Goal: Check status

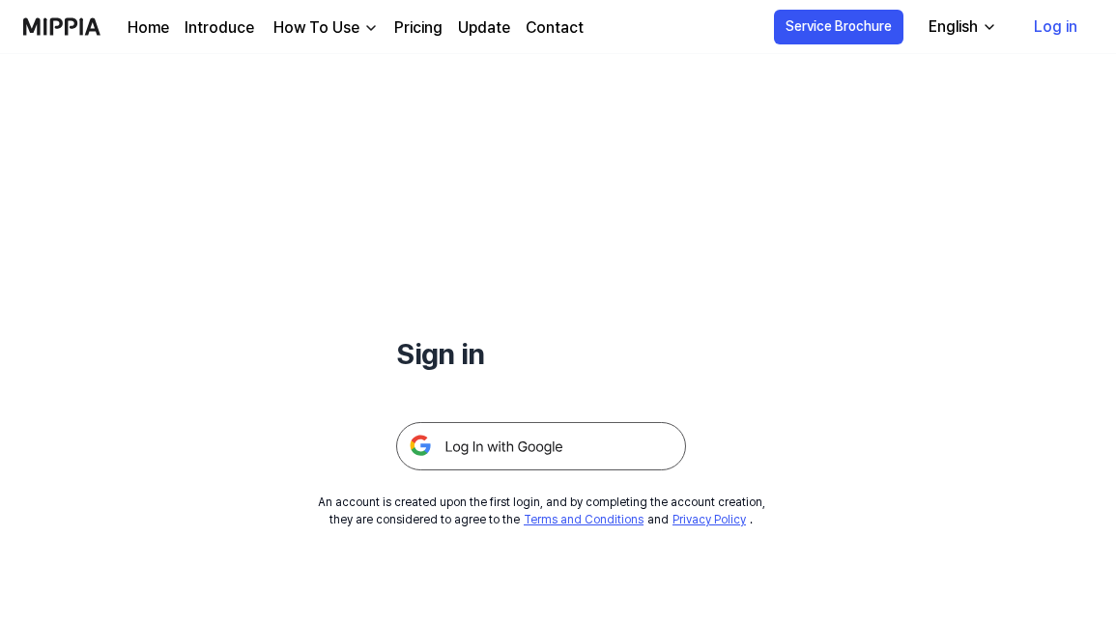
click at [515, 440] on img at bounding box center [541, 446] width 290 height 48
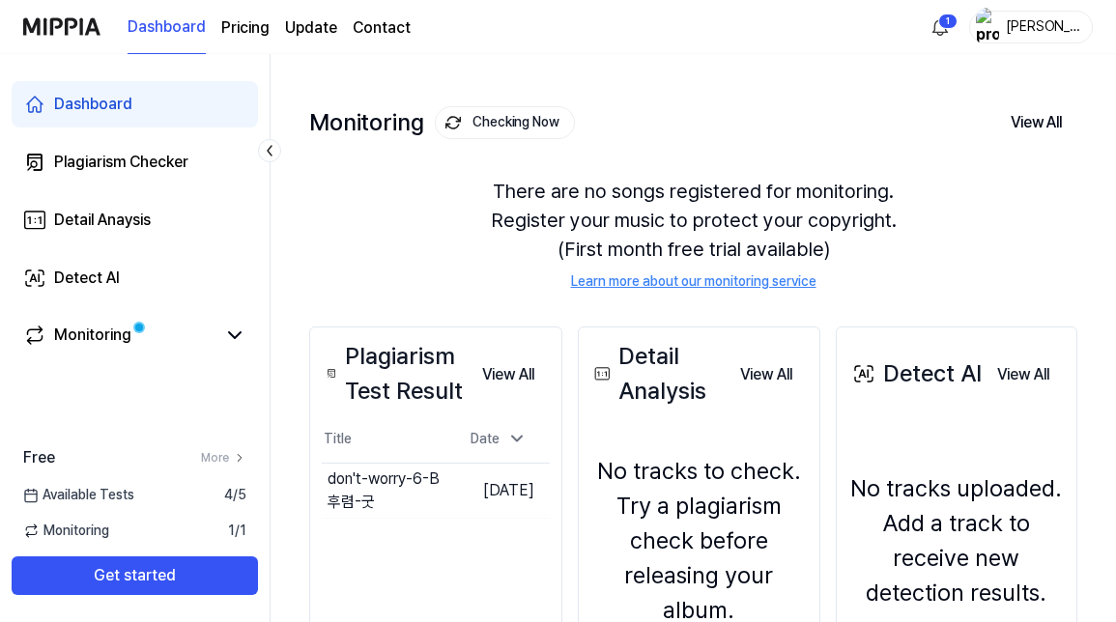
scroll to position [214, 0]
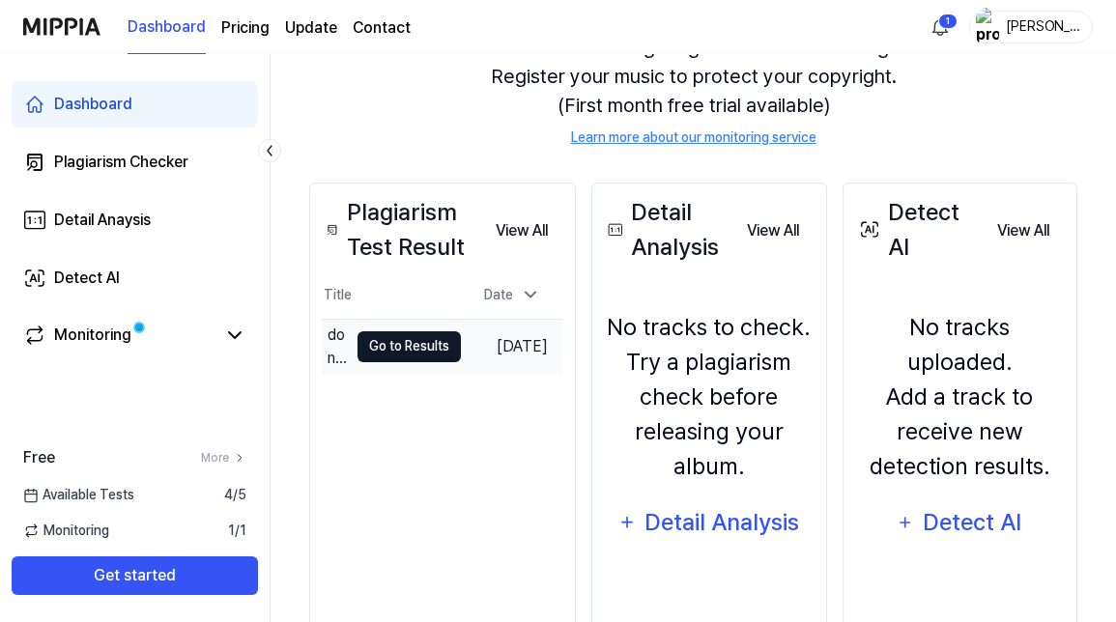
click at [432, 345] on button "Go to Results" at bounding box center [408, 346] width 103 height 31
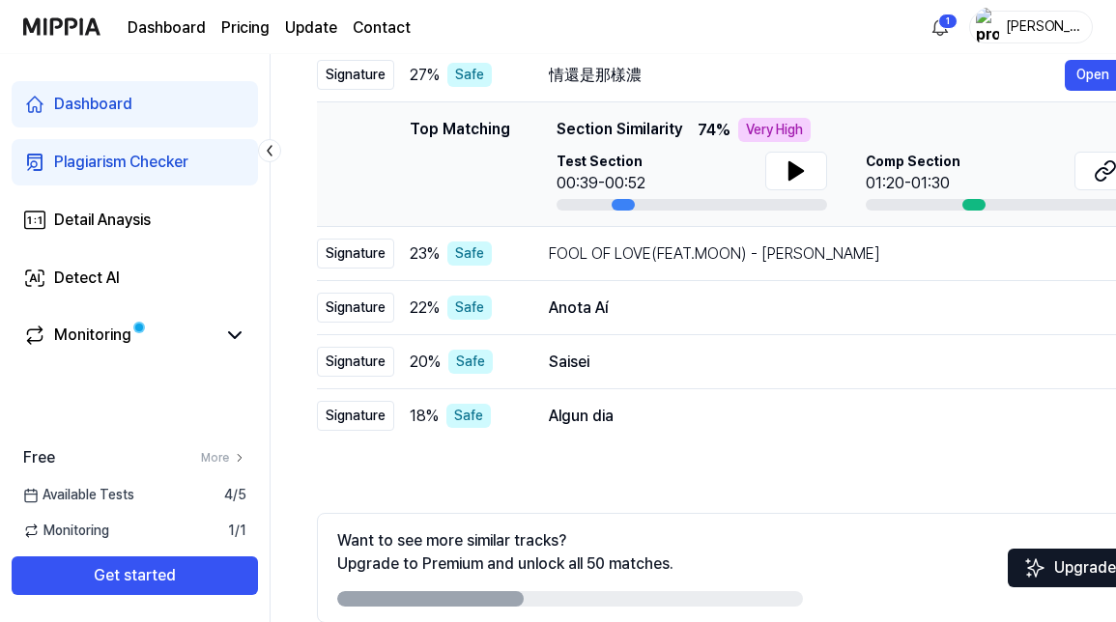
scroll to position [352, 0]
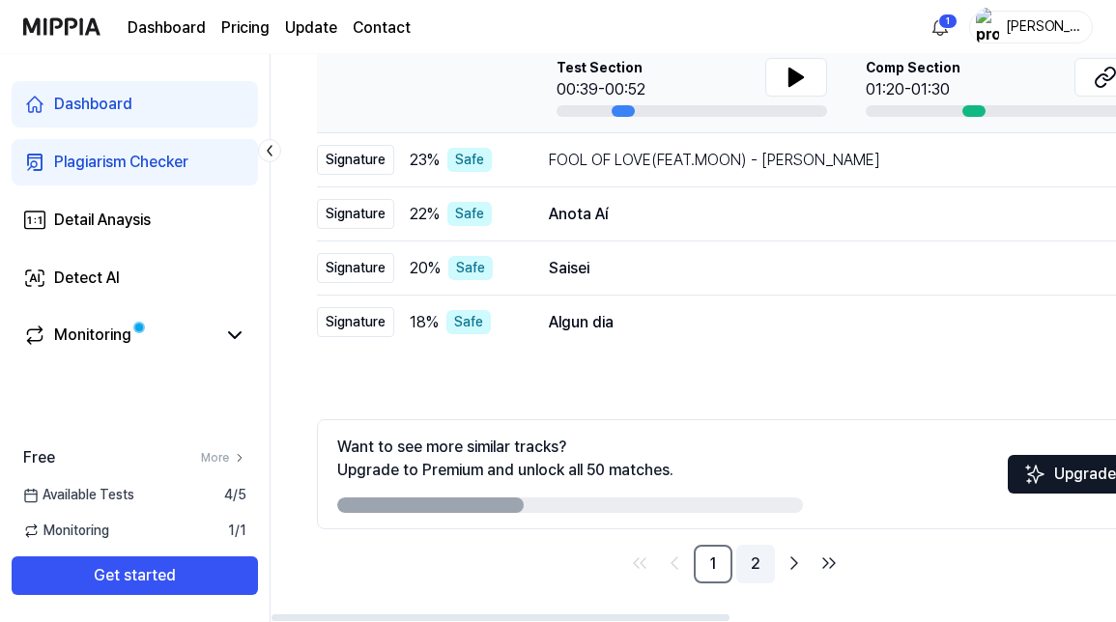
click at [758, 563] on link "2" at bounding box center [755, 564] width 39 height 39
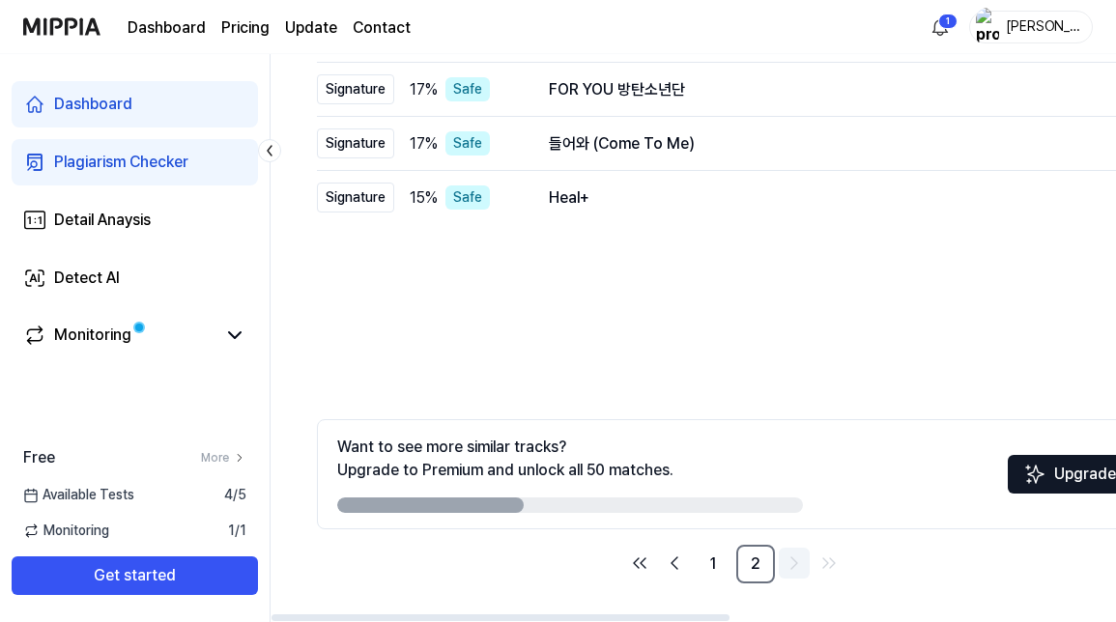
click at [799, 558] on icon "Go to next page" at bounding box center [793, 563] width 23 height 23
click at [793, 563] on icon "Go to next page" at bounding box center [793, 563] width 23 height 23
click at [793, 562] on icon "Go to next page" at bounding box center [793, 563] width 23 height 23
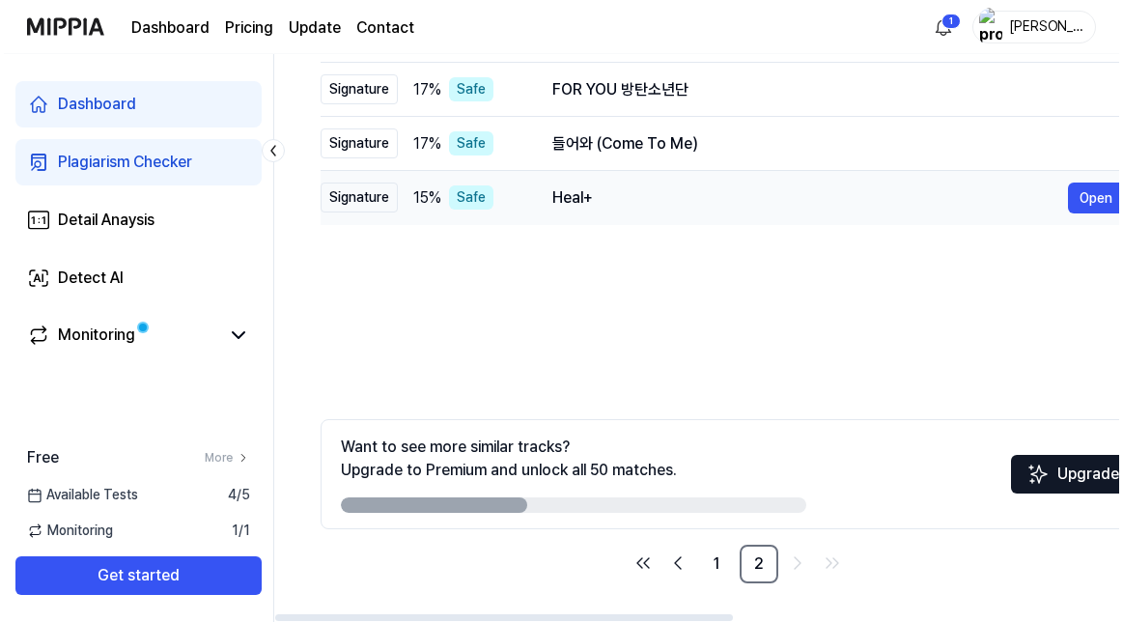
scroll to position [0, 0]
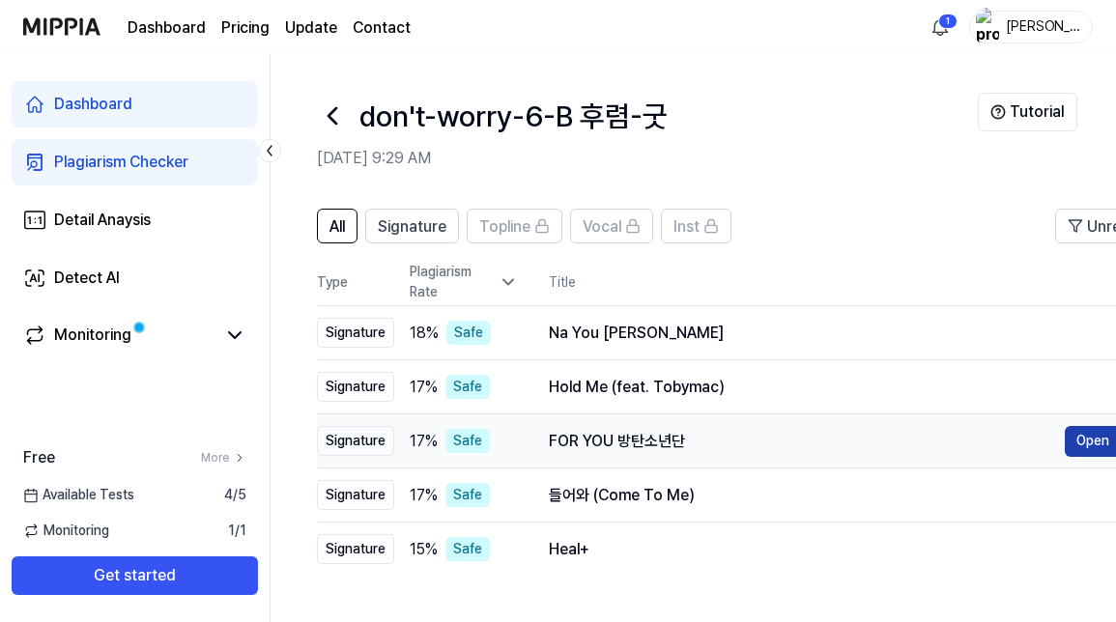
click at [1098, 440] on button "Open" at bounding box center [1093, 441] width 56 height 31
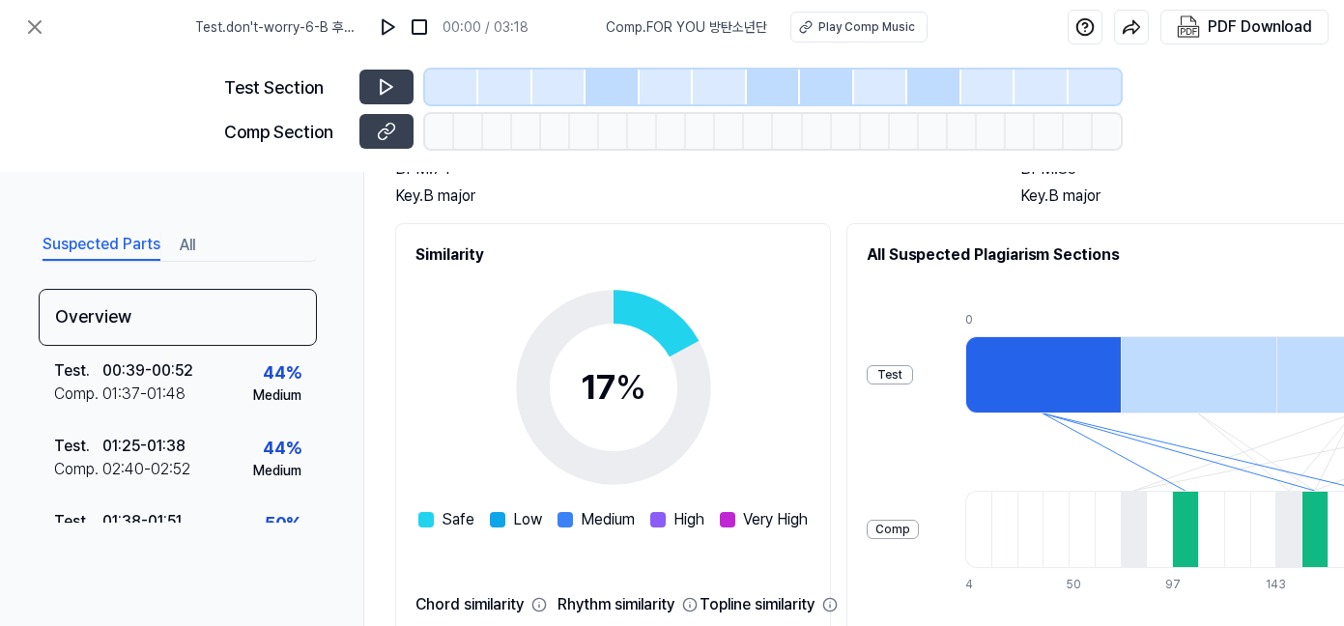
scroll to position [179, 0]
